Goal: Register for event/course

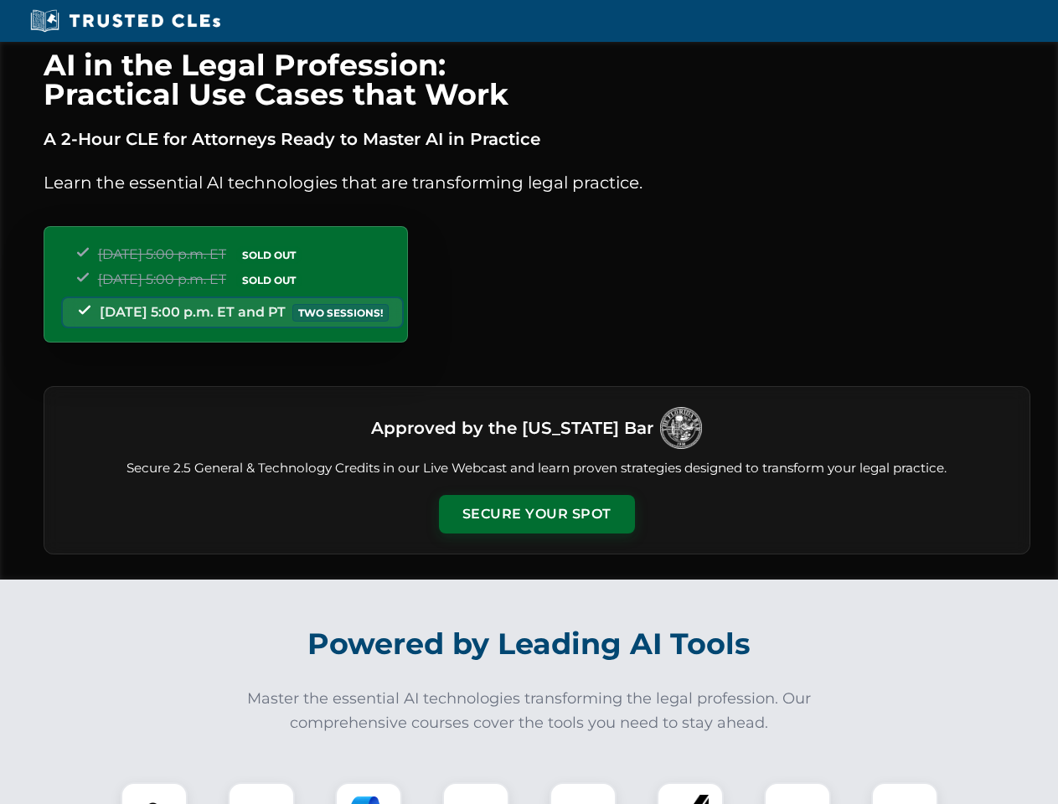
click at [536, 514] on button "Secure Your Spot" at bounding box center [537, 514] width 196 height 39
click at [154, 793] on img at bounding box center [154, 816] width 49 height 49
click at [261, 793] on div at bounding box center [261, 815] width 67 height 67
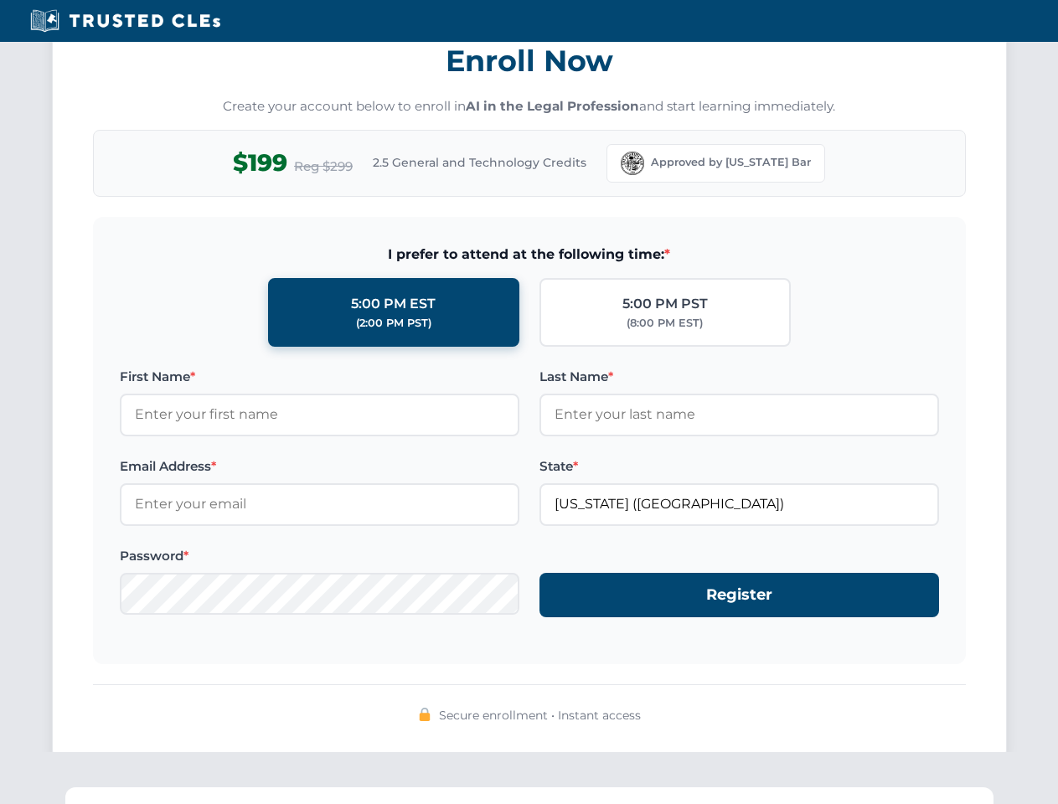
scroll to position [1644, 0]
